Goal: Check status: Check status

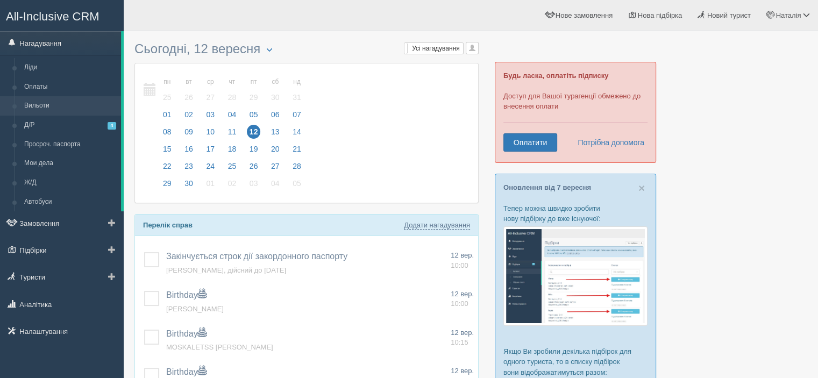
click at [48, 103] on link "Вильоти" at bounding box center [70, 105] width 102 height 19
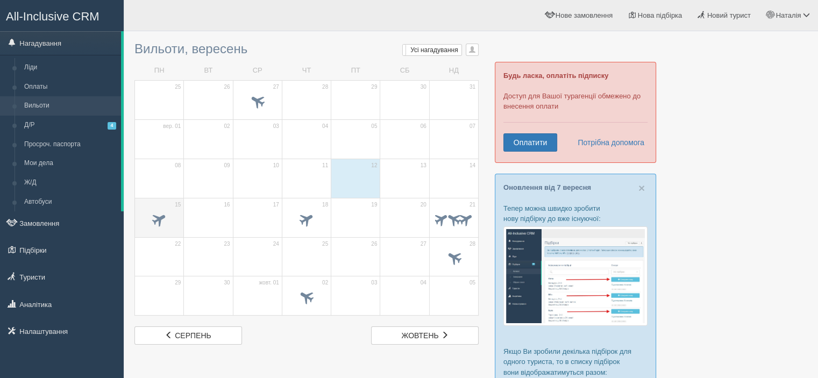
click at [155, 215] on span at bounding box center [160, 219] width 18 height 18
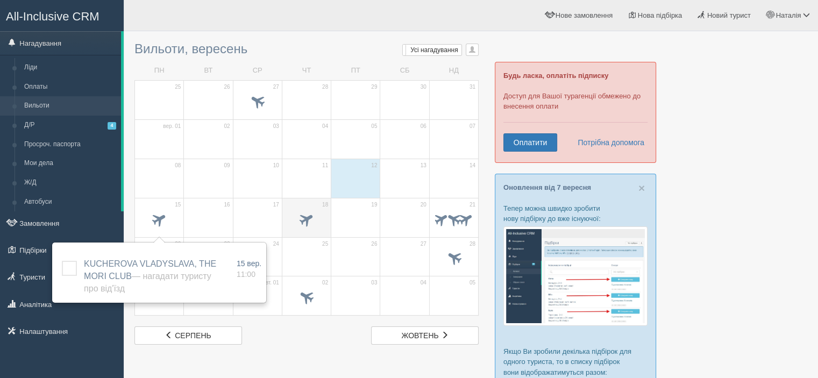
click at [306, 214] on span at bounding box center [307, 219] width 18 height 18
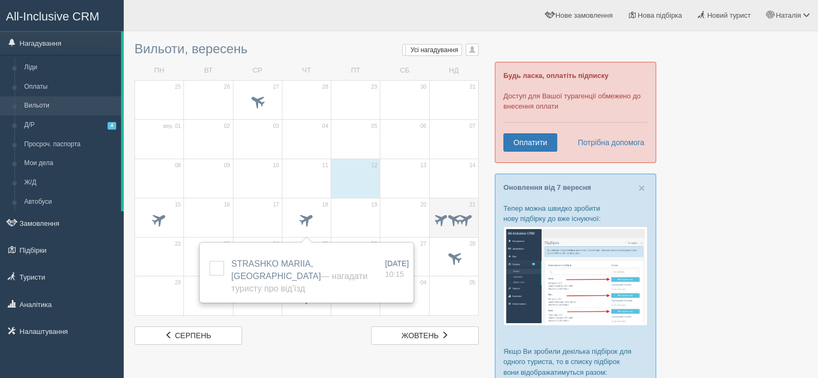
click at [444, 215] on span at bounding box center [441, 218] width 17 height 17
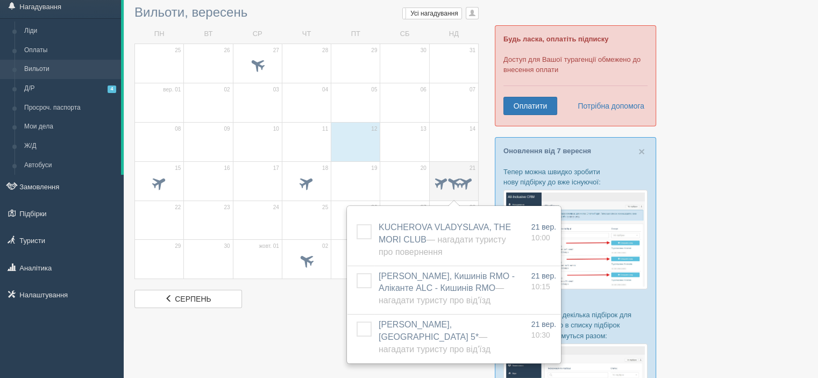
scroll to position [54, 0]
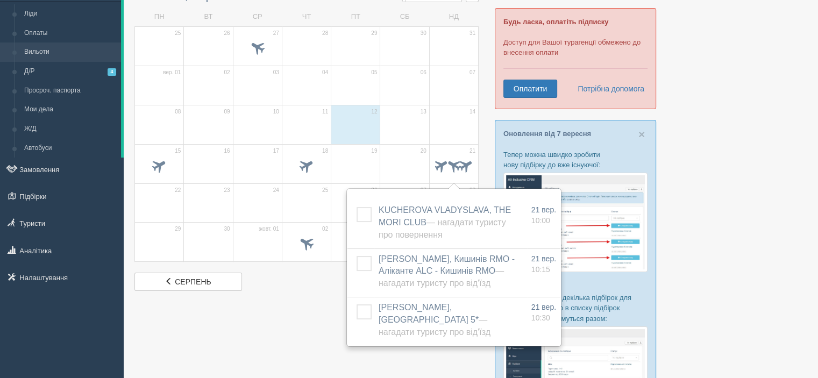
click at [714, 155] on div at bounding box center [471, 293] width 673 height 621
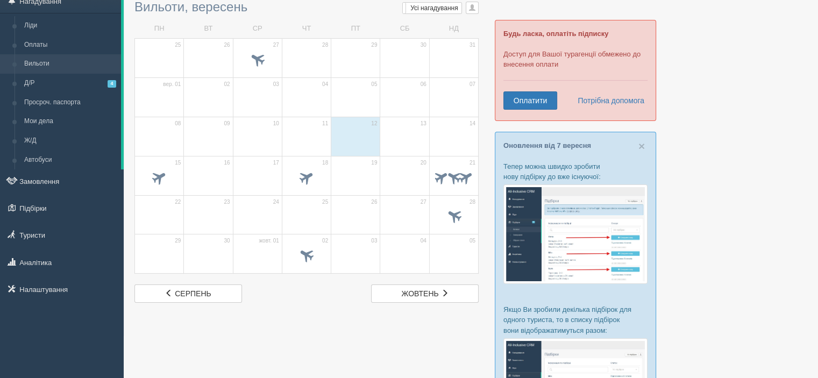
scroll to position [108, 0]
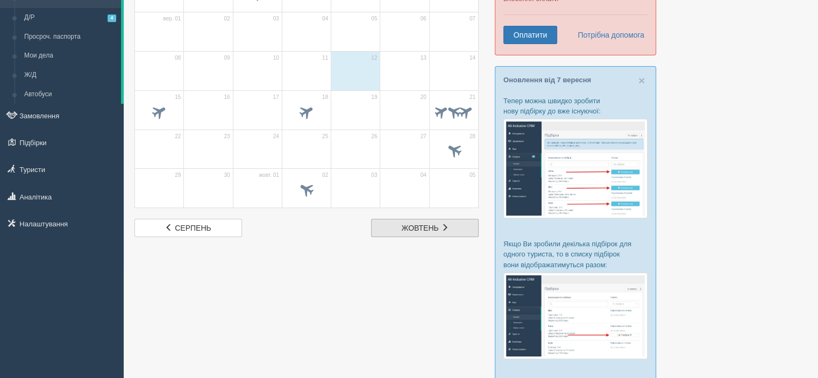
click at [431, 225] on span "жовтень" at bounding box center [420, 228] width 37 height 9
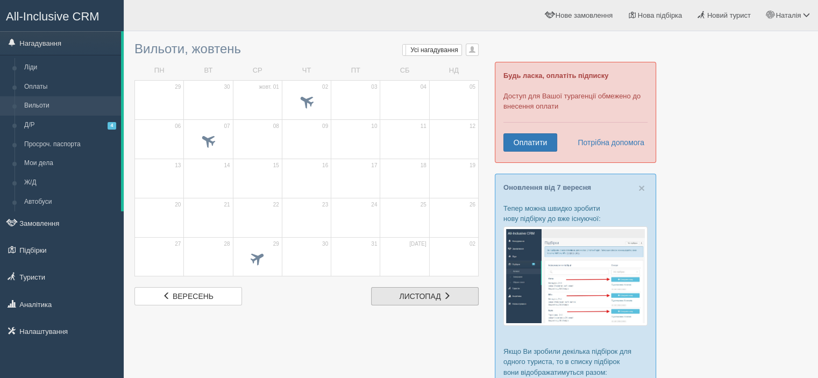
click at [427, 299] on span "листопад" at bounding box center [420, 296] width 41 height 9
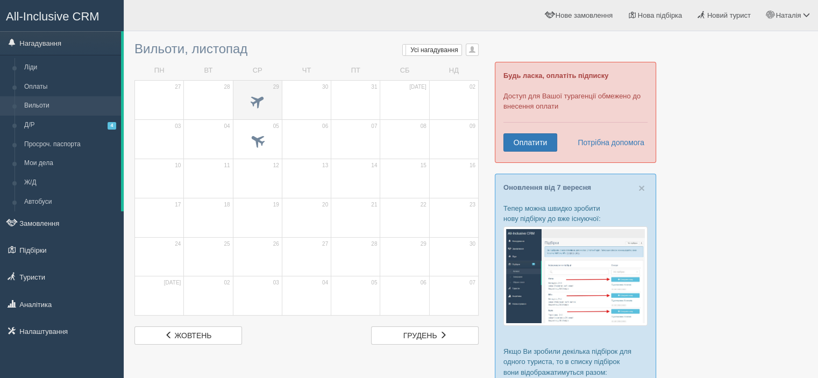
click at [254, 92] on div at bounding box center [258, 102] width 38 height 23
